Goal: Find specific page/section: Find specific page/section

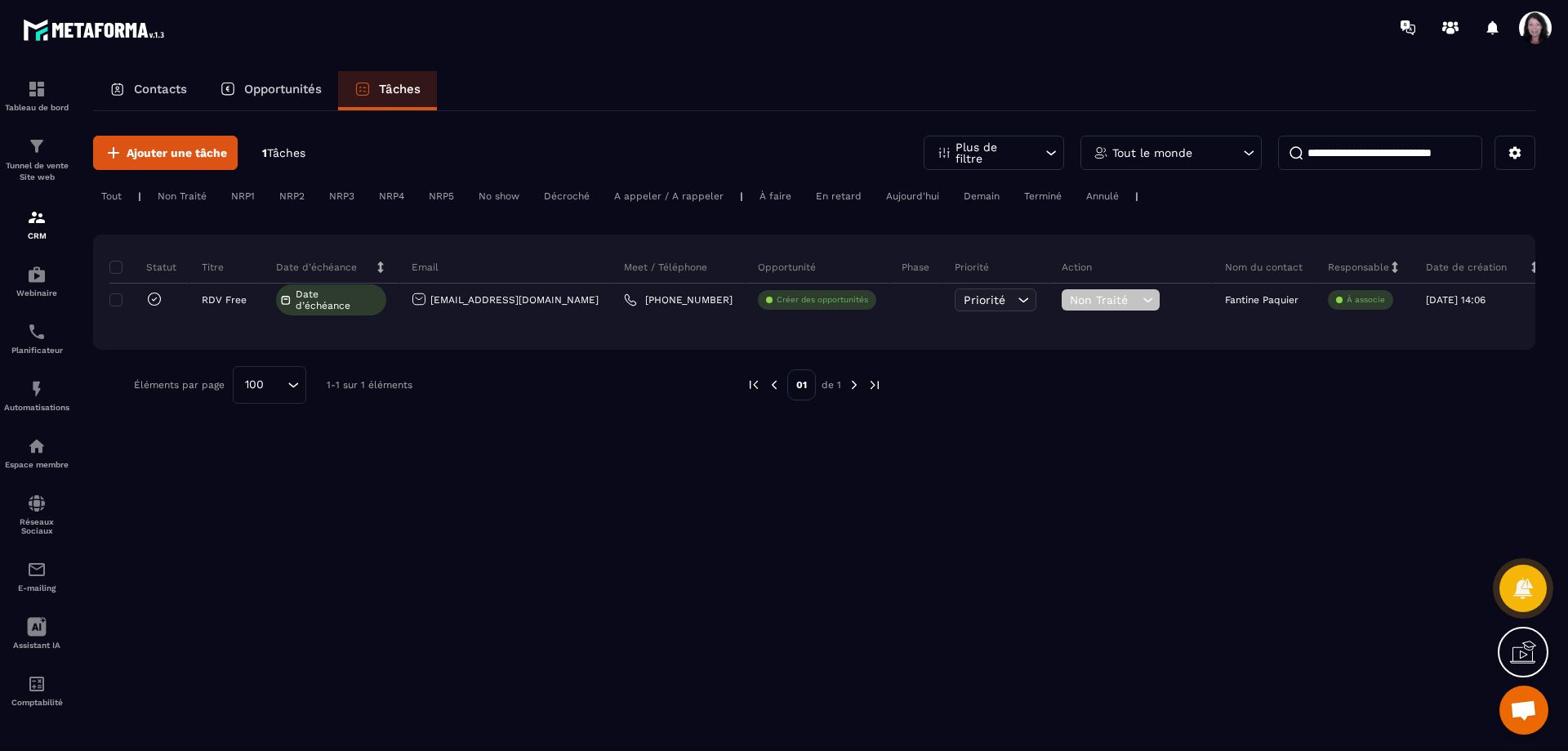
click at [518, 540] on div "Ajouter une tâche 1 Tâches Plus de filtre Tout le monde Tout | Non Traité NRP1 …" at bounding box center [813, 429] width 1442 height 637
click at [38, 227] on img at bounding box center [36, 216] width 19 height 19
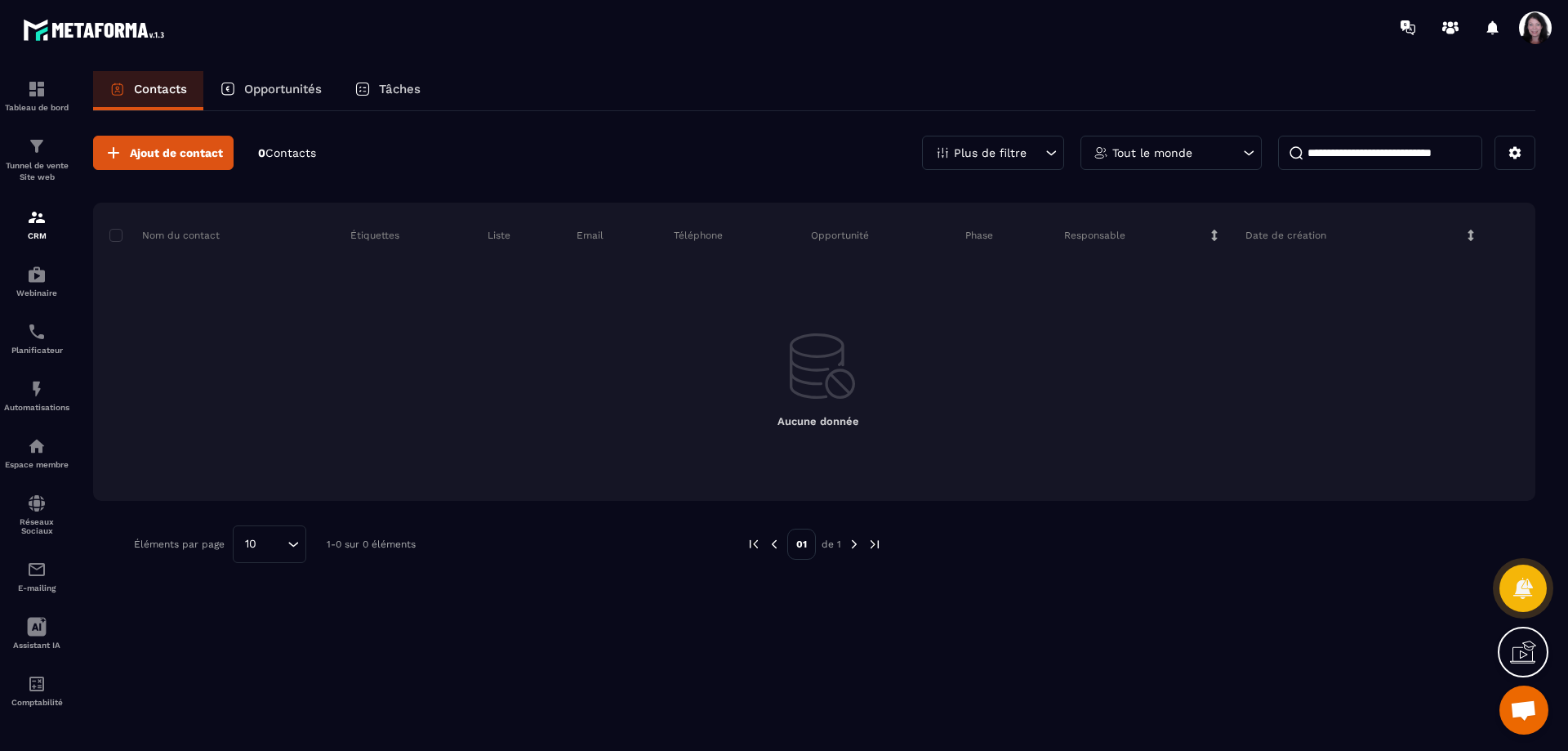
click at [1046, 151] on icon at bounding box center [1051, 153] width 17 height 17
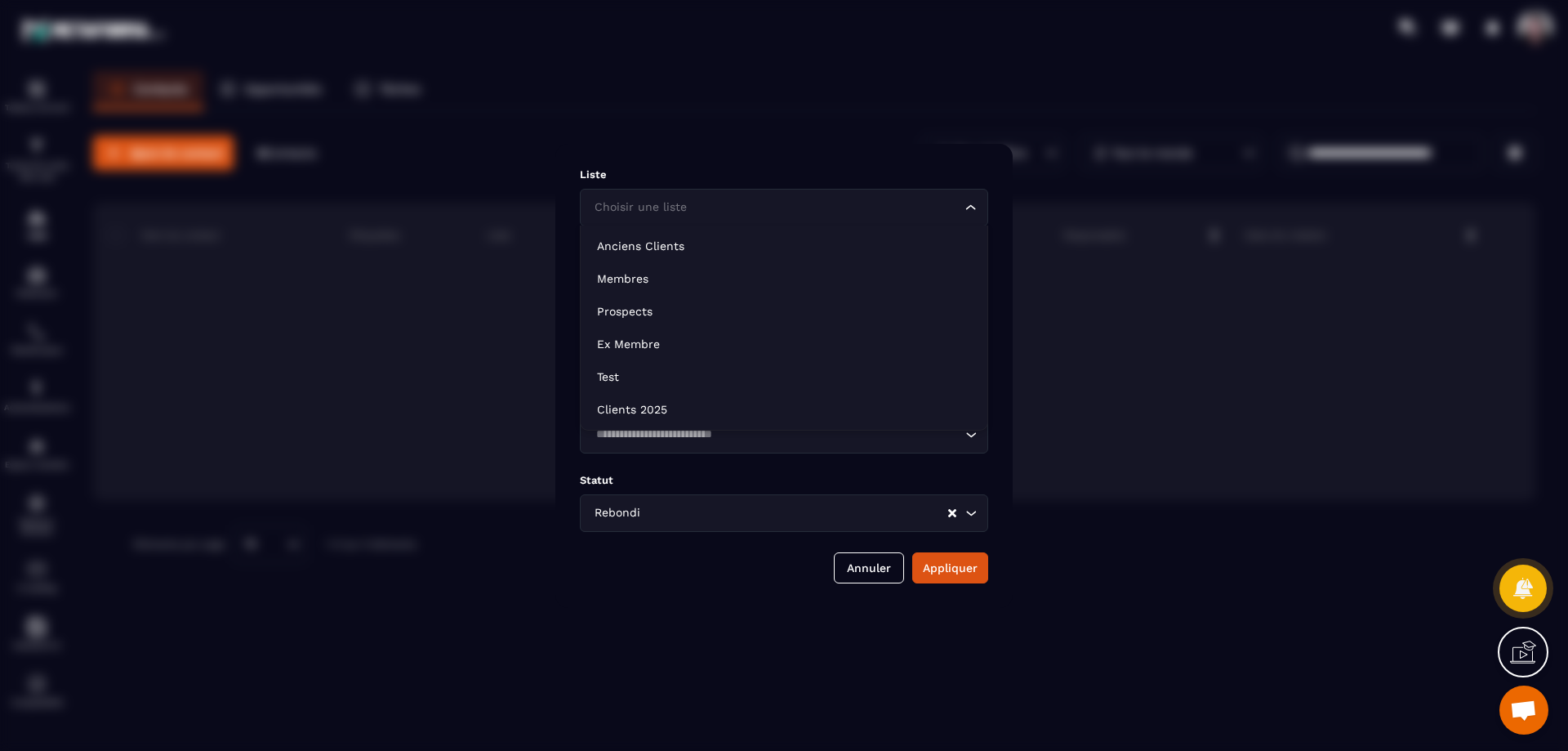
click at [969, 205] on icon "Search for option" at bounding box center [971, 208] width 17 height 17
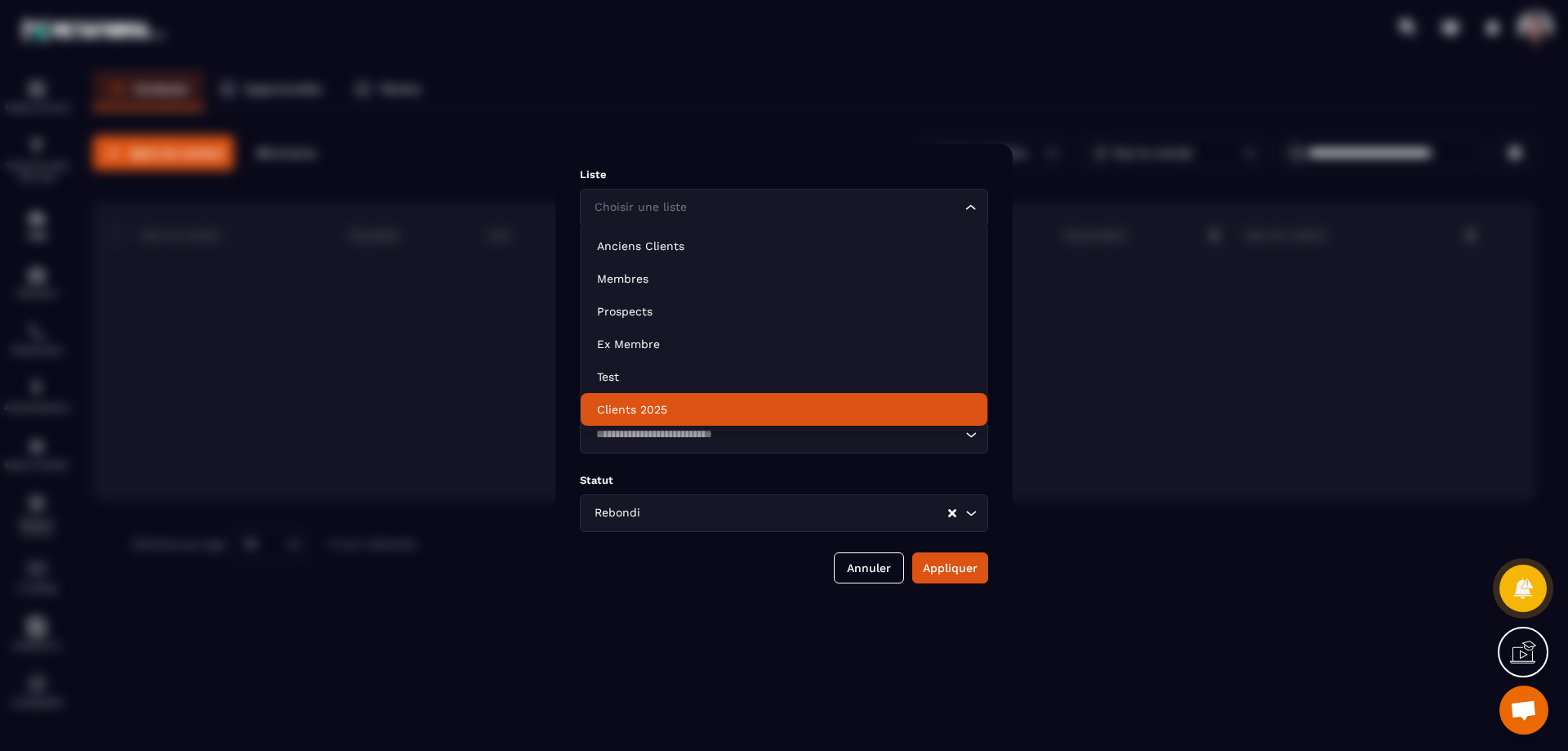
click at [659, 409] on p "Clients 2025" at bounding box center [784, 409] width 374 height 17
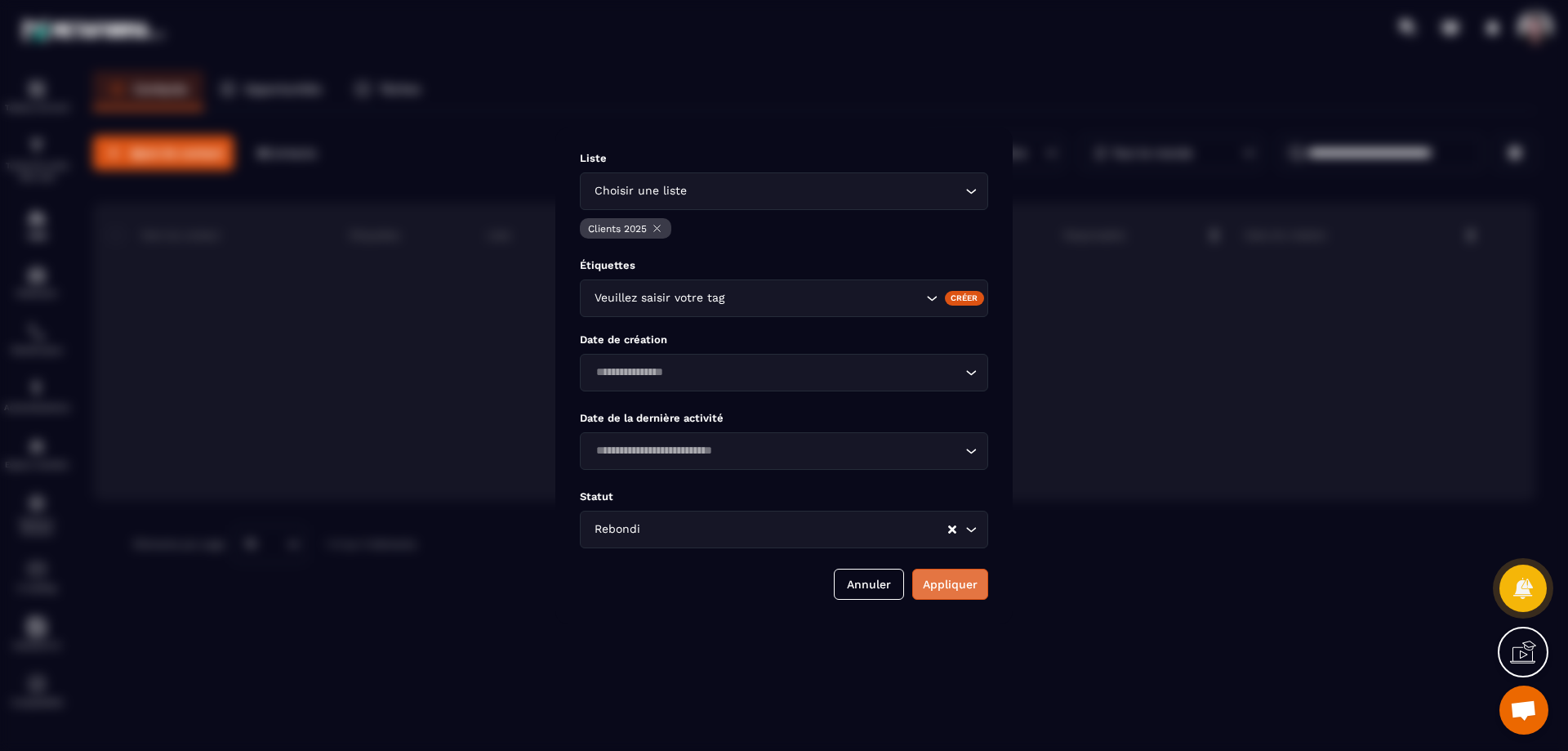
click at [962, 576] on button "Appliquer" at bounding box center [949, 584] width 76 height 31
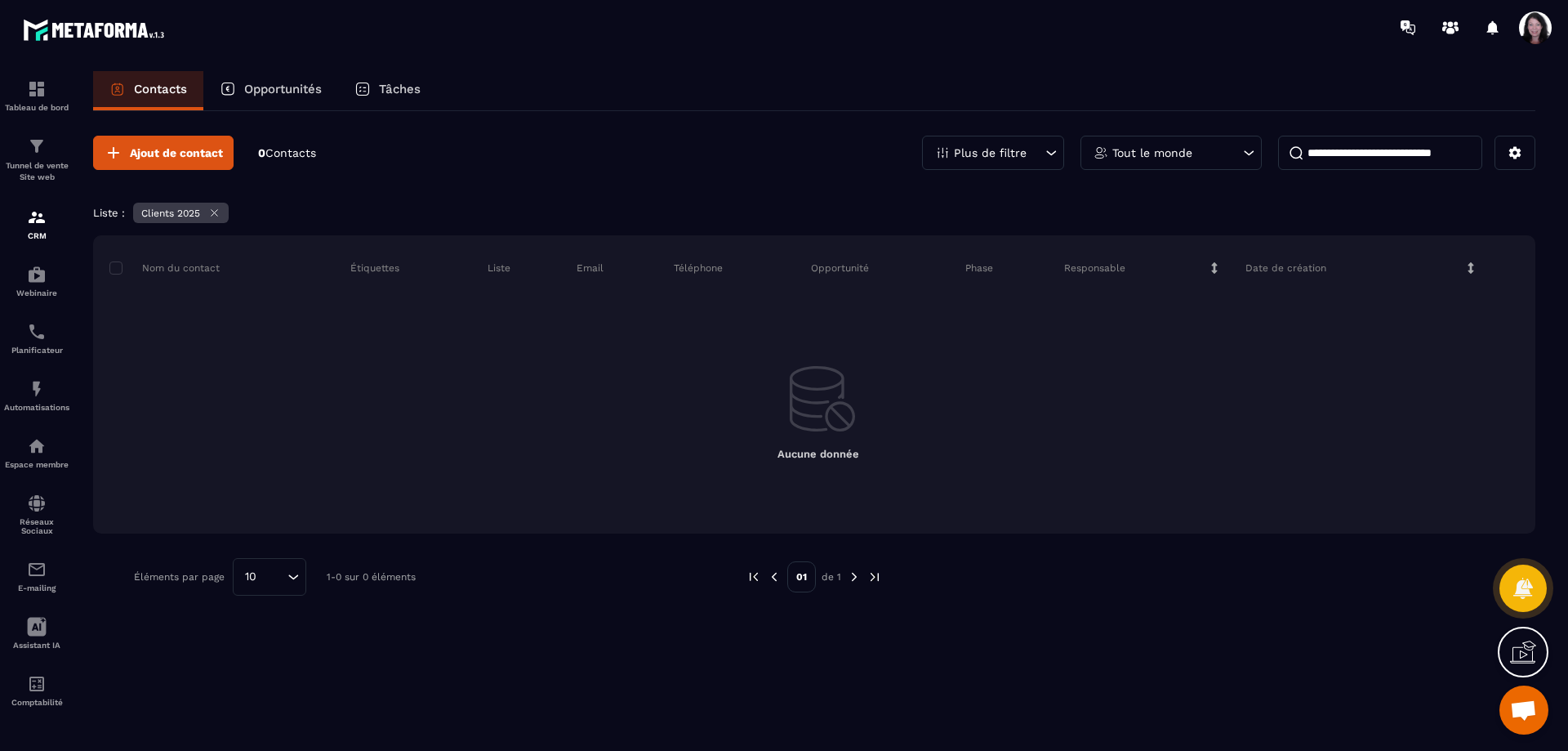
click at [214, 211] on icon at bounding box center [215, 213] width 7 height 7
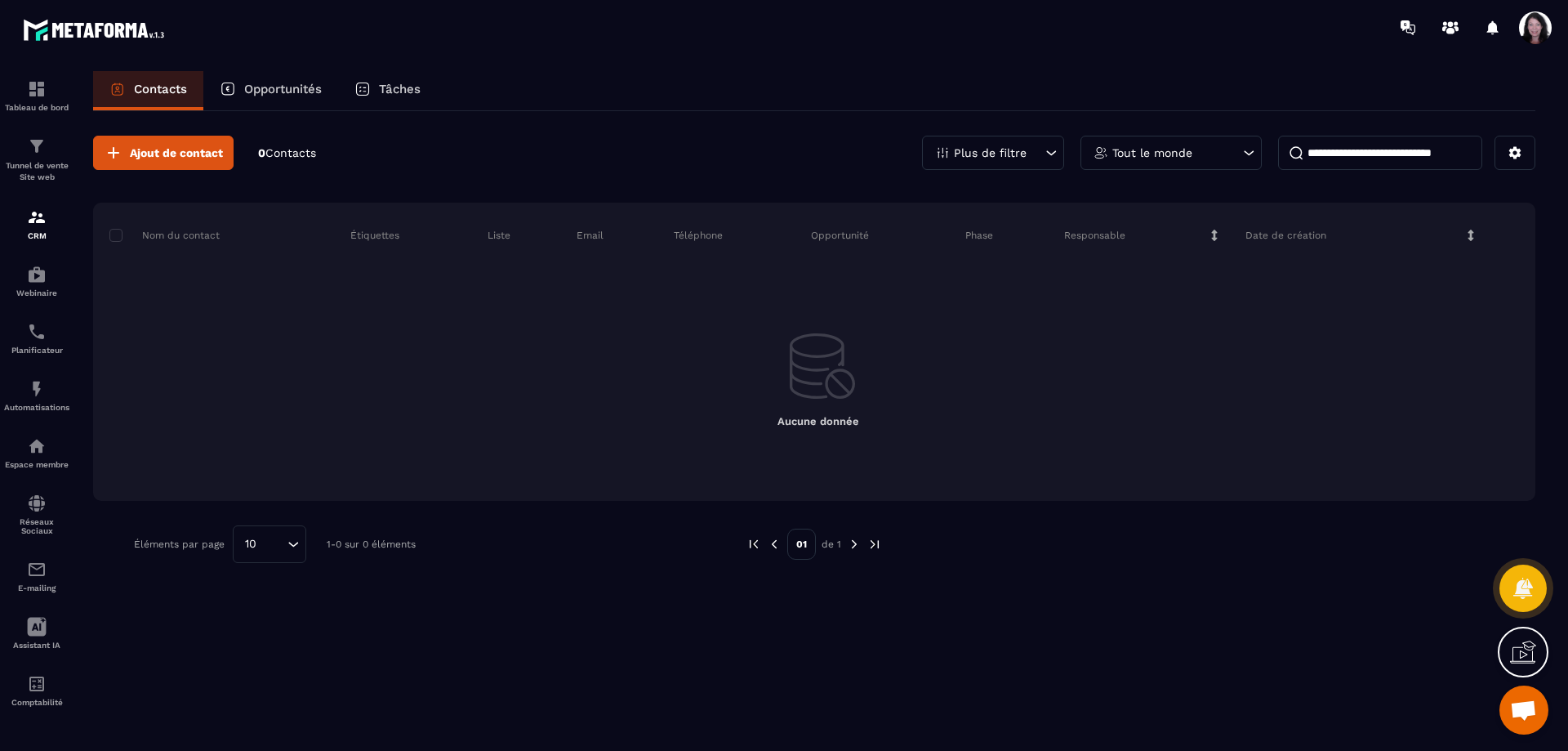
click at [1048, 151] on icon at bounding box center [1052, 153] width 10 height 5
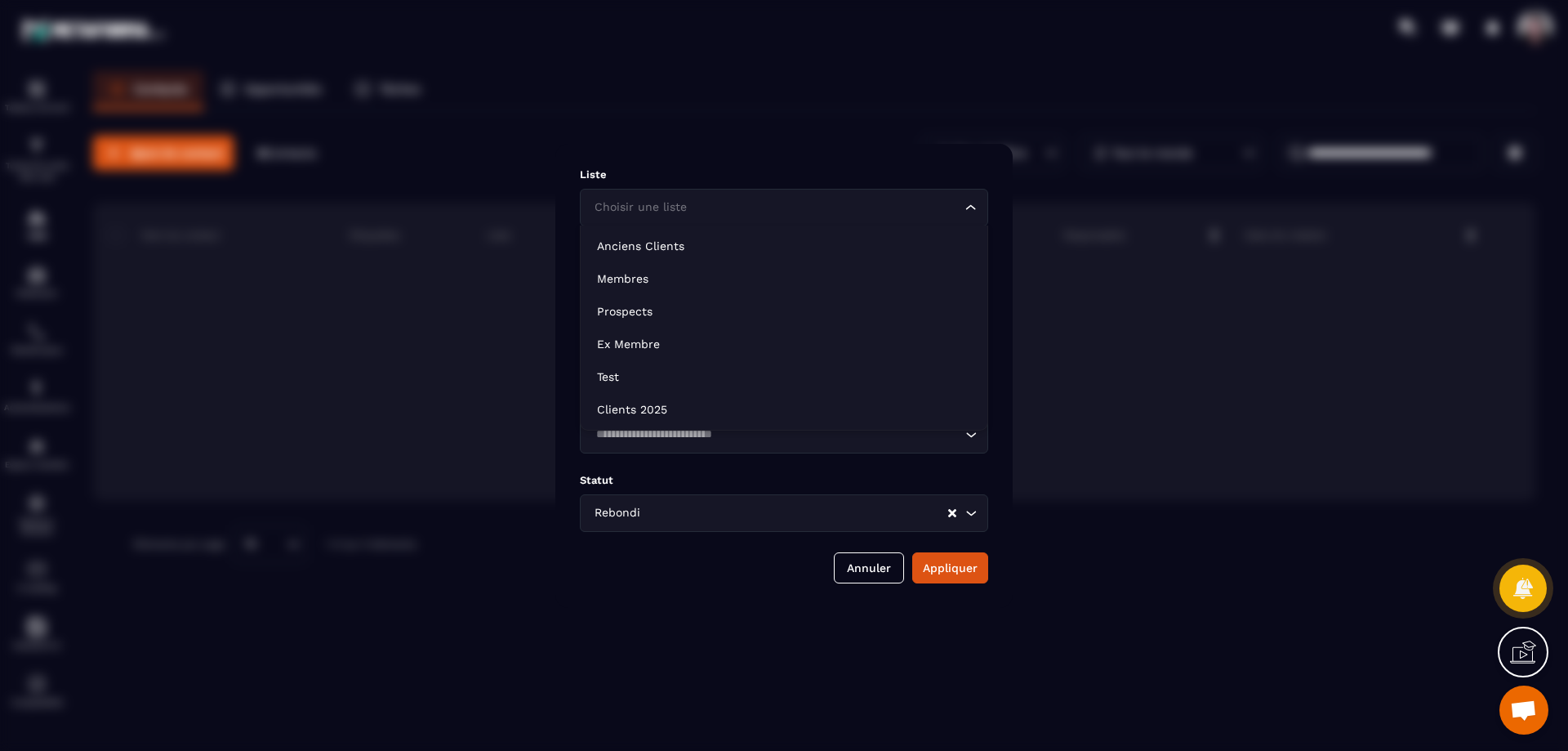
click at [973, 203] on icon "Search for option" at bounding box center [971, 208] width 17 height 17
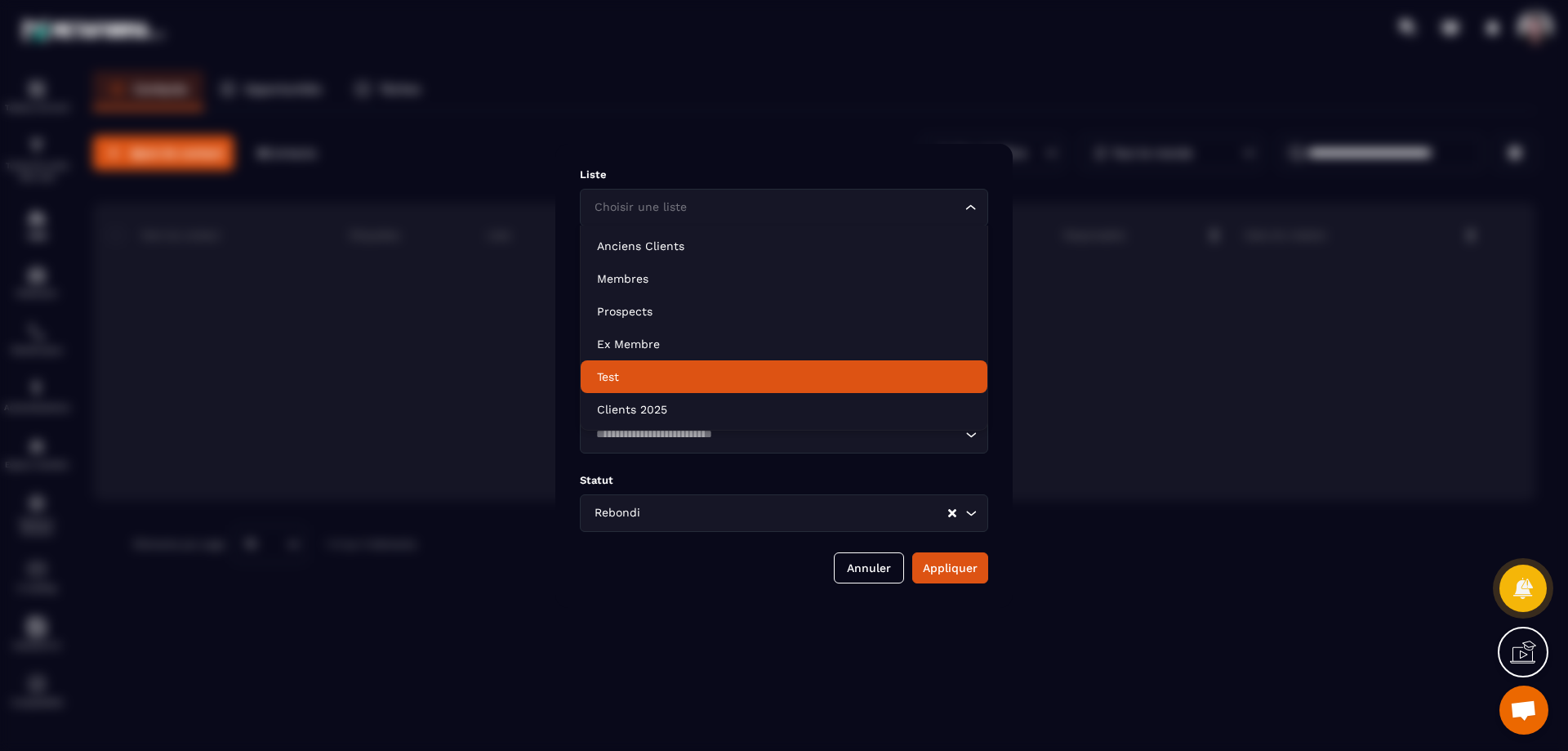
click at [627, 368] on p "Test" at bounding box center [784, 377] width 374 height 17
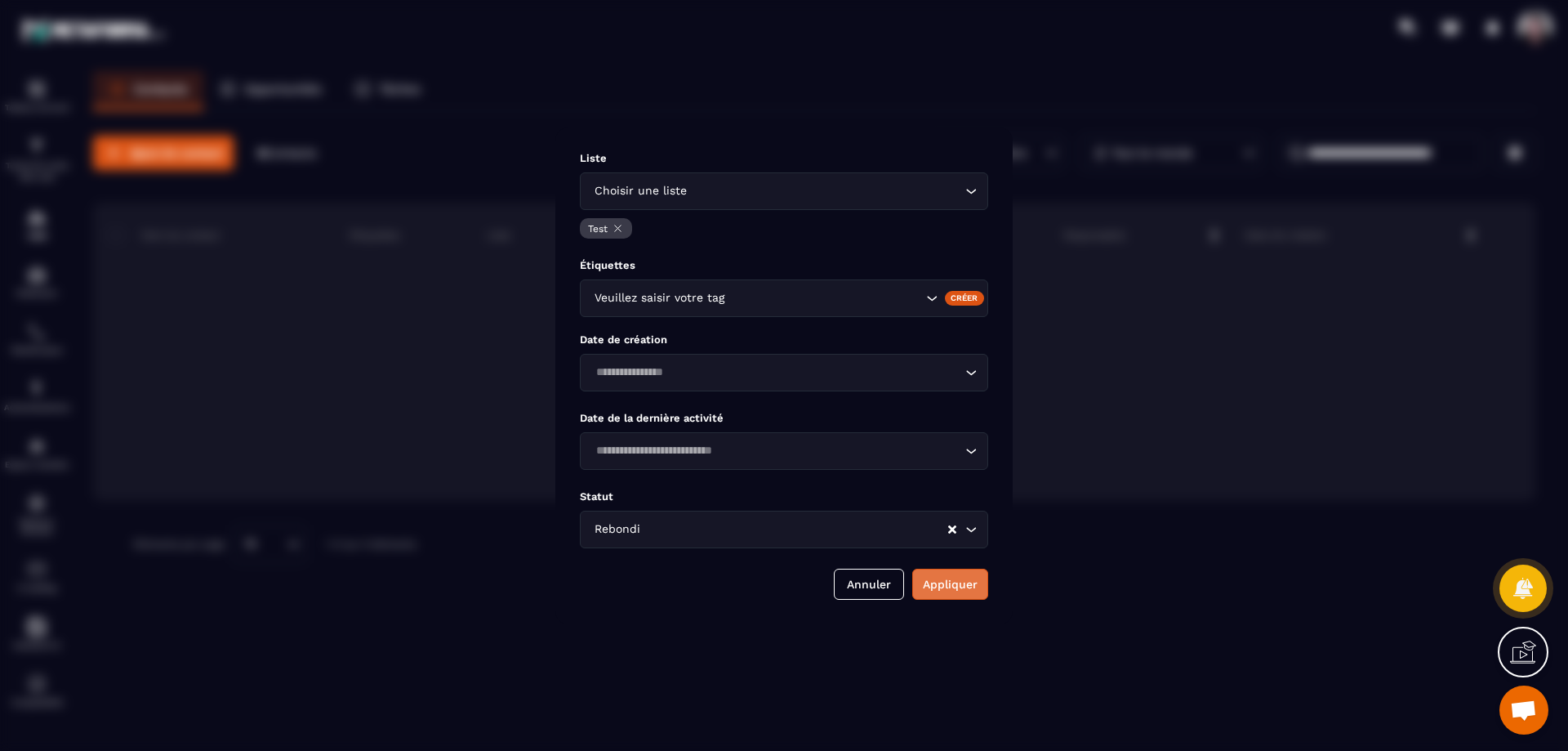
click at [970, 573] on button "Appliquer" at bounding box center [949, 584] width 76 height 31
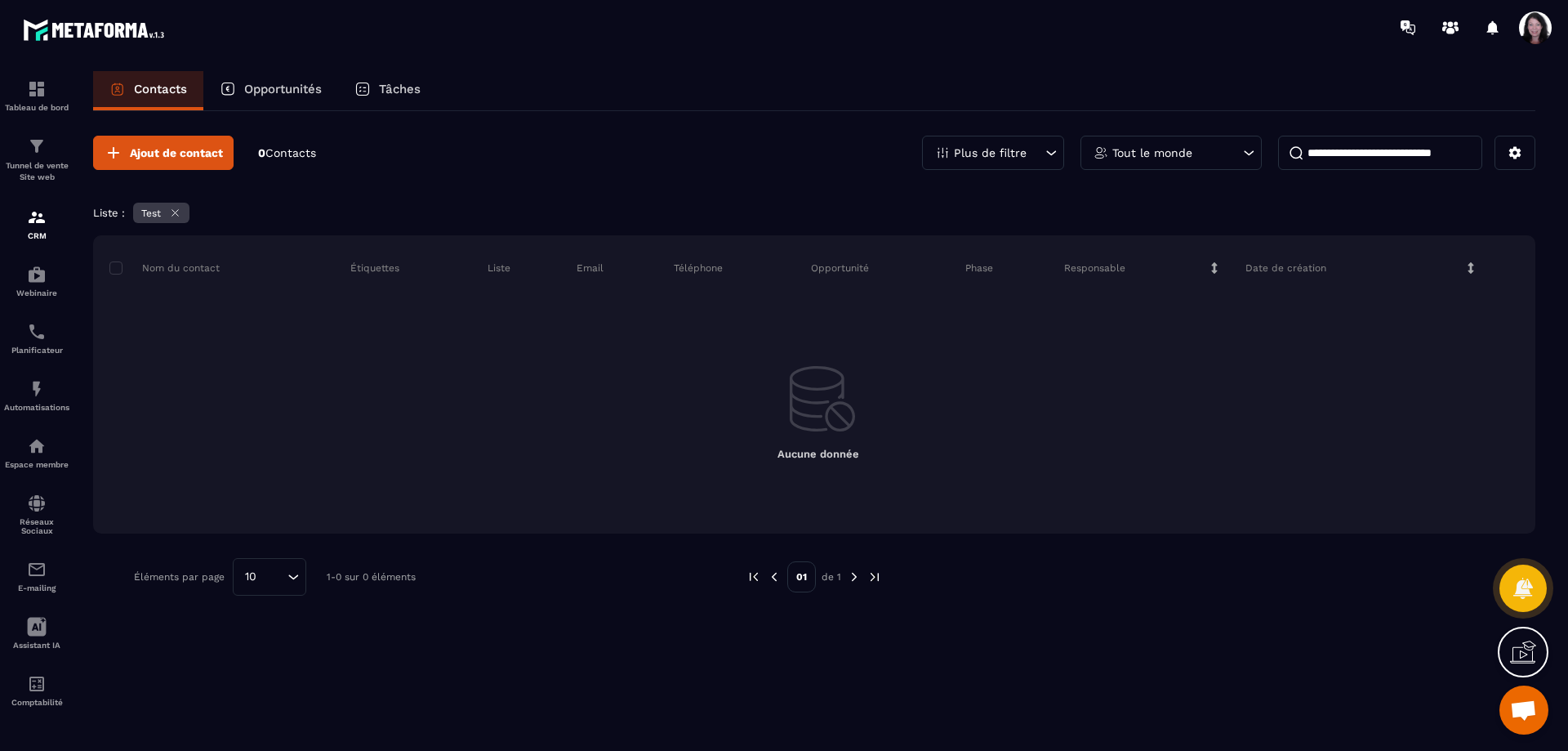
click at [815, 48] on div at bounding box center [880, 28] width 1376 height 55
